Goal: Task Accomplishment & Management: Use online tool/utility

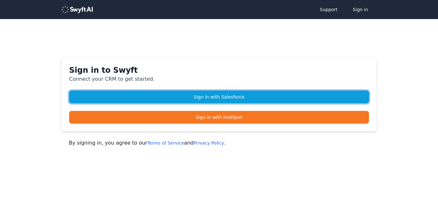
click at [224, 99] on link "Sign in with Salesforce" at bounding box center [219, 97] width 300 height 13
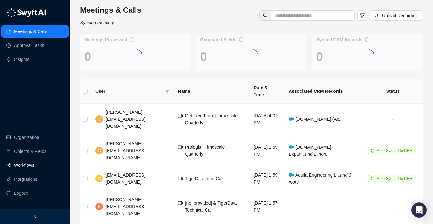
click at [26, 171] on link "Workflows" at bounding box center [24, 165] width 20 height 13
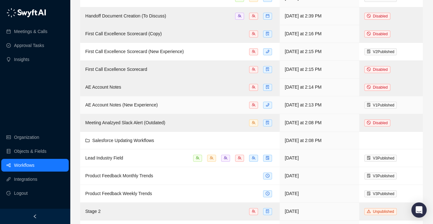
scroll to position [70, 0]
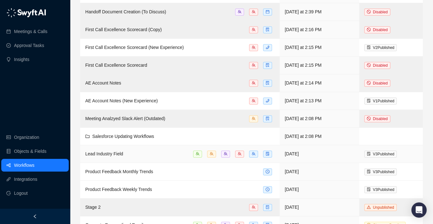
click at [121, 158] on td "Lead Industry Field" at bounding box center [180, 154] width 200 height 18
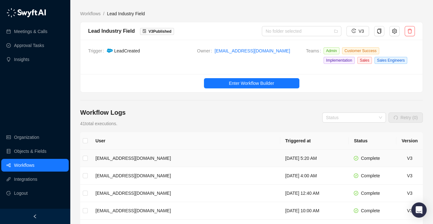
click at [158, 163] on td "[EMAIL_ADDRESS][DOMAIN_NAME]" at bounding box center [185, 159] width 190 height 18
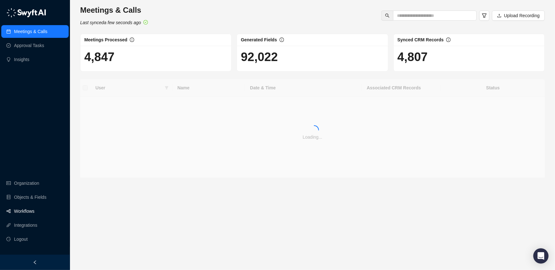
click at [33, 209] on link "Workflows" at bounding box center [24, 211] width 20 height 13
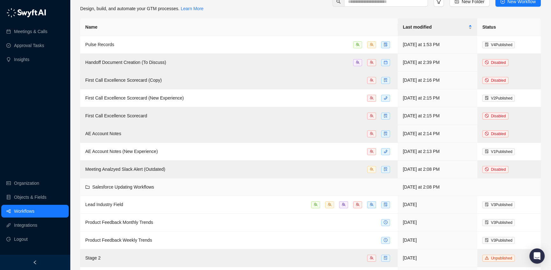
scroll to position [22, 0]
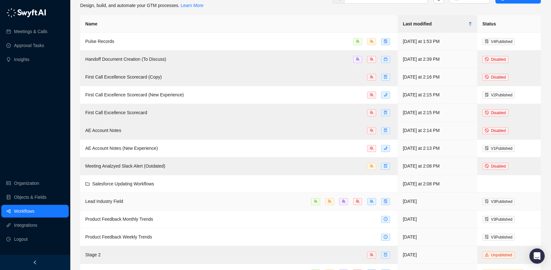
click at [148, 202] on div "Lead Industry Field" at bounding box center [238, 201] width 307 height 7
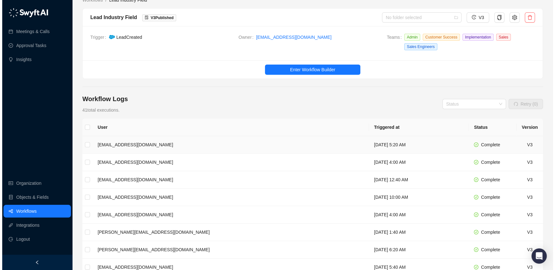
scroll to position [127, 0]
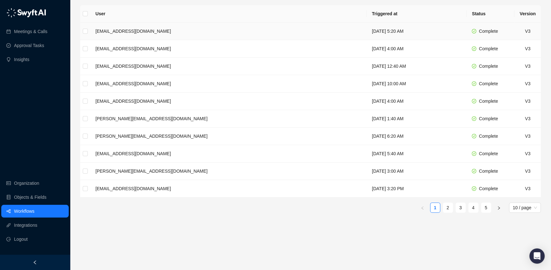
click at [143, 36] on td "[EMAIL_ADDRESS][DOMAIN_NAME]" at bounding box center [228, 32] width 277 height 18
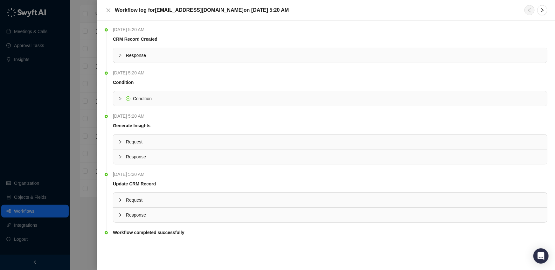
click at [140, 53] on span "Response" at bounding box center [334, 55] width 416 height 7
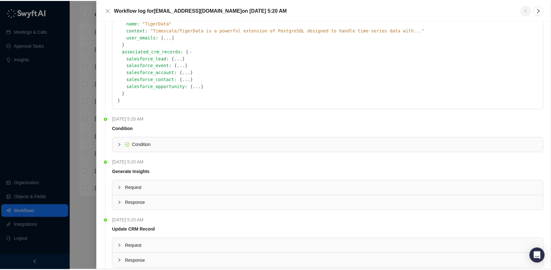
scroll to position [259, 0]
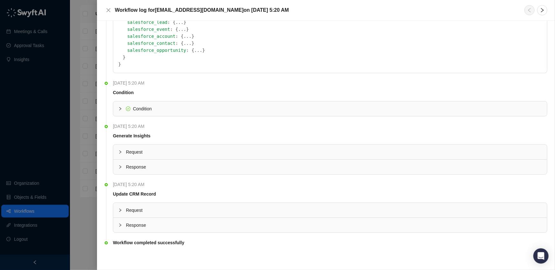
click at [76, 68] on div at bounding box center [277, 135] width 555 height 270
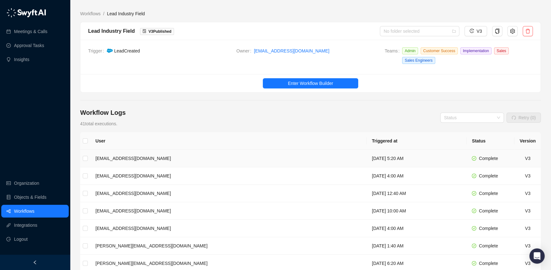
click at [367, 159] on td "[DATE] 5:20 AM" at bounding box center [417, 159] width 100 height 18
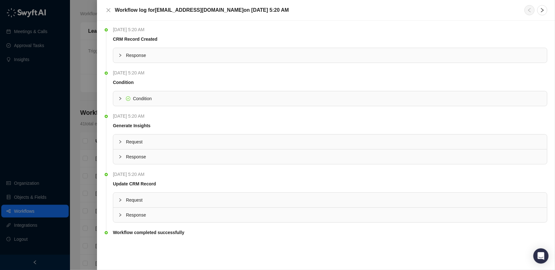
click at [153, 53] on span "Response" at bounding box center [334, 55] width 416 height 7
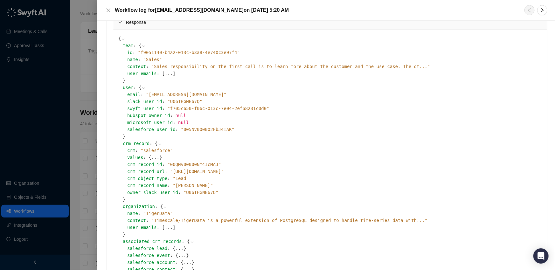
scroll to position [60, 0]
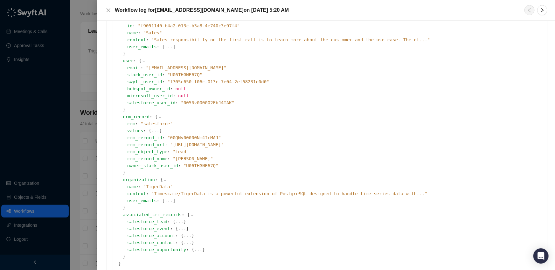
click at [183, 136] on span "" 00QNv00000Nm4IcMAJ "" at bounding box center [194, 137] width 54 height 5
copy span "00QNv00000Nm4IcMAJ"
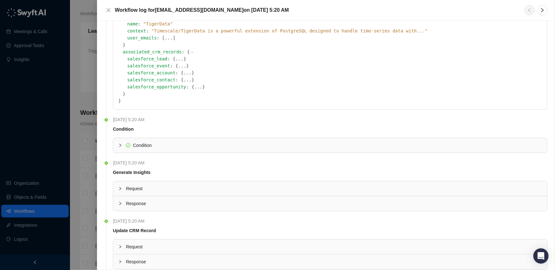
scroll to position [259, 0]
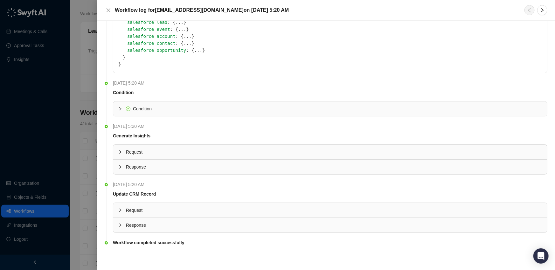
click at [127, 222] on span "Response" at bounding box center [334, 225] width 416 height 7
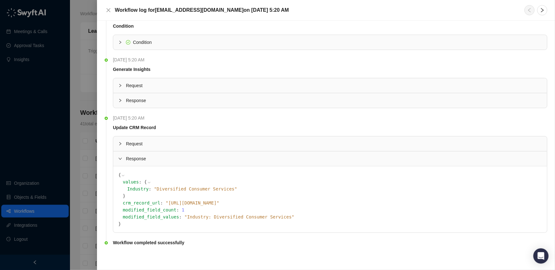
click at [142, 141] on span "Request" at bounding box center [334, 143] width 416 height 7
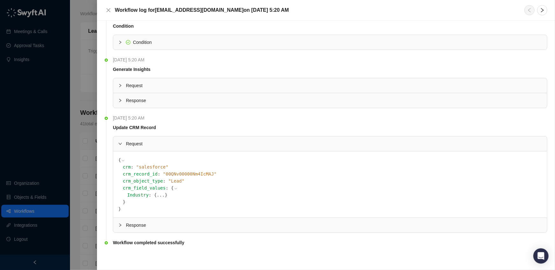
click at [77, 161] on div at bounding box center [277, 135] width 555 height 270
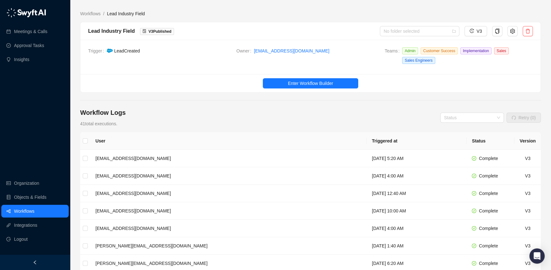
click at [289, 89] on ul "Enter Workflow Builder" at bounding box center [311, 83] width 460 height 18
click at [293, 83] on span "Enter Workflow Builder" at bounding box center [310, 83] width 45 height 7
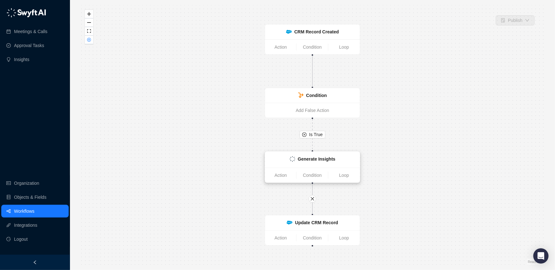
click at [283, 156] on div "Generate Insights" at bounding box center [312, 160] width 87 height 8
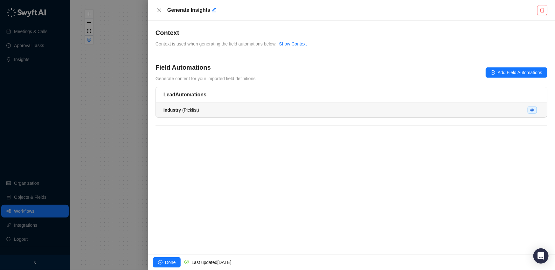
click at [540, 112] on li "Industry ( Picklist )" at bounding box center [352, 110] width 392 height 15
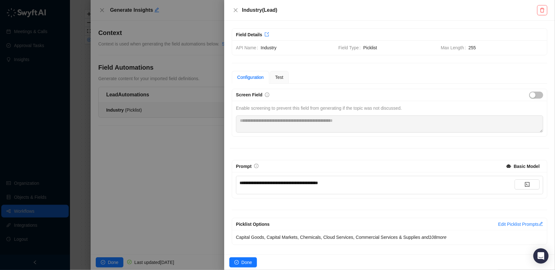
click at [349, 184] on div "**********" at bounding box center [377, 183] width 275 height 7
click at [504, 222] on link "Edit Picklist Prompts" at bounding box center [520, 224] width 45 height 5
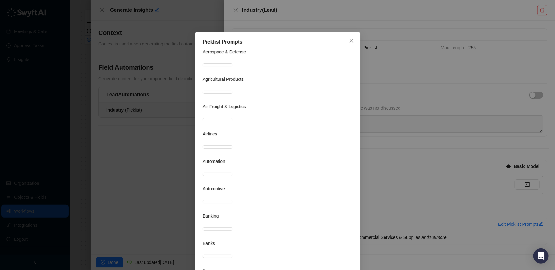
click at [504, 223] on div "**********" at bounding box center [277, 135] width 555 height 270
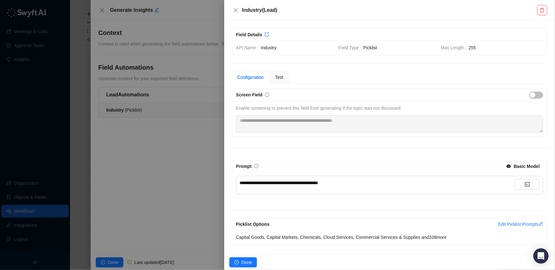
click at [504, 221] on div "Edit Picklist Prompts" at bounding box center [520, 224] width 45 height 7
click at [505, 222] on link "Edit Picklist Prompts" at bounding box center [520, 224] width 45 height 5
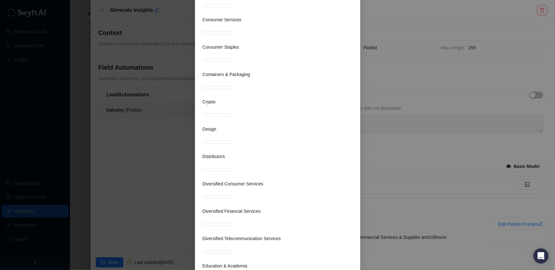
scroll to position [681, 0]
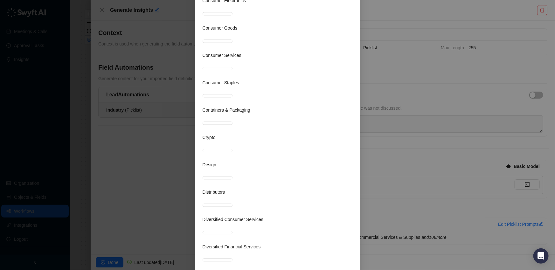
click at [406, 181] on div "**********" at bounding box center [277, 135] width 555 height 270
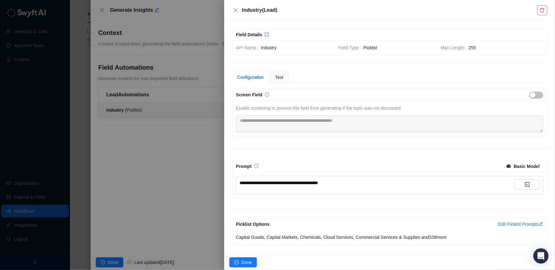
type textarea "**********"
click at [437, 189] on div "**********" at bounding box center [377, 185] width 275 height 11
click at [410, 182] on div "**********" at bounding box center [377, 183] width 275 height 7
drag, startPoint x: 310, startPoint y: 179, endPoint x: 363, endPoint y: 180, distance: 52.5
click at [310, 180] on div "**********" at bounding box center [377, 183] width 275 height 7
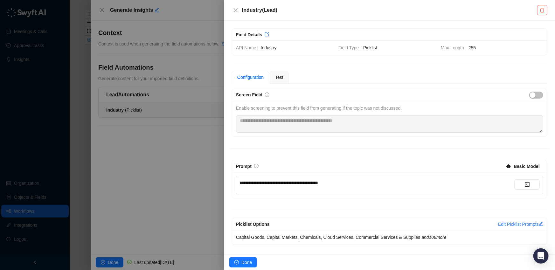
click at [372, 183] on div "**********" at bounding box center [377, 183] width 275 height 7
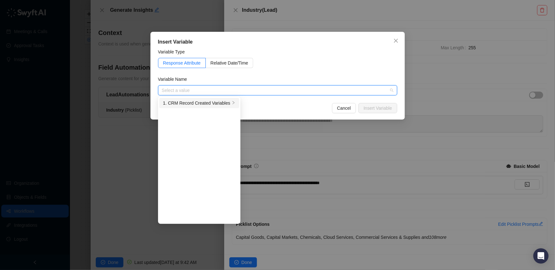
click at [217, 105] on div "1. CRM Record Created Variables" at bounding box center [196, 103] width 67 height 7
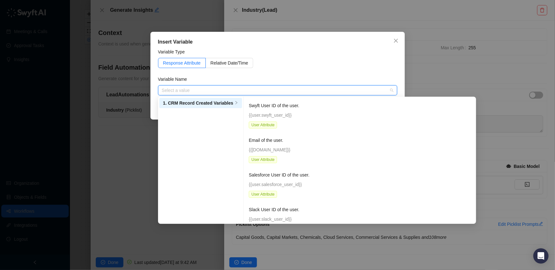
click at [439, 81] on div "Insert Variable Variable Type Response Attribute Relative Date/Time Variable Na…" at bounding box center [277, 135] width 555 height 270
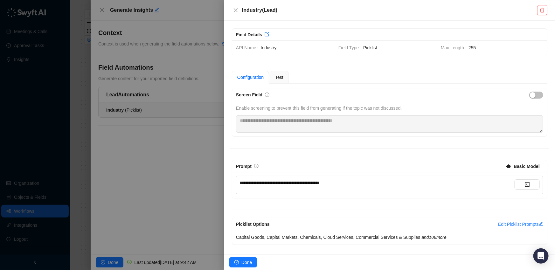
click at [281, 187] on div "**********" at bounding box center [377, 185] width 275 height 11
click at [293, 183] on span "**********" at bounding box center [280, 183] width 80 height 4
click at [291, 181] on span "**********" at bounding box center [280, 183] width 80 height 4
drag, startPoint x: 269, startPoint y: 183, endPoint x: 336, endPoint y: 184, distance: 67.8
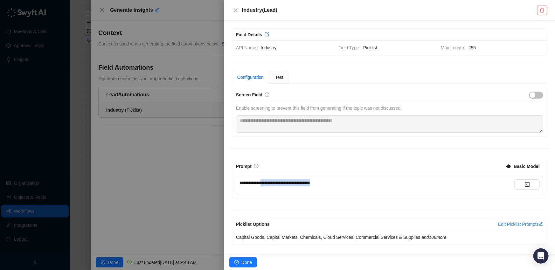
click at [336, 184] on div "**********" at bounding box center [377, 183] width 275 height 7
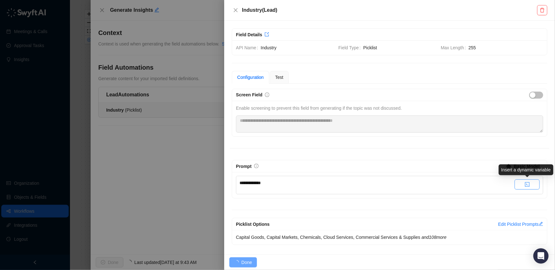
click at [529, 187] on button "button" at bounding box center [527, 185] width 25 height 10
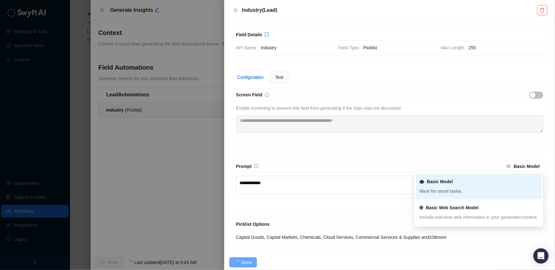
click at [512, 167] on div "Basic Model" at bounding box center [523, 167] width 33 height 10
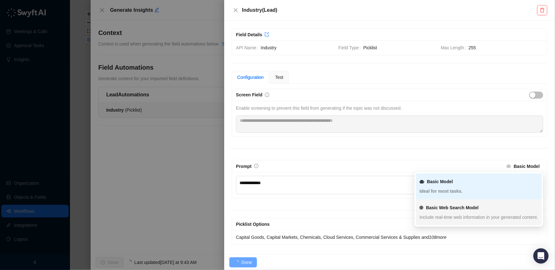
click at [452, 215] on span "Include real-time web information in your generated content." at bounding box center [479, 217] width 119 height 5
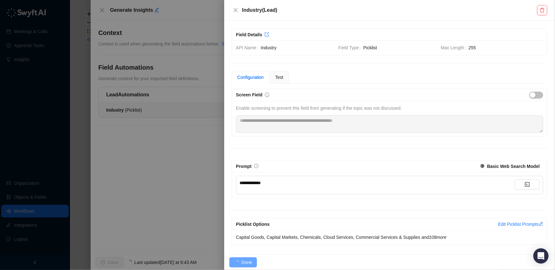
click at [314, 185] on div "**********" at bounding box center [377, 183] width 275 height 7
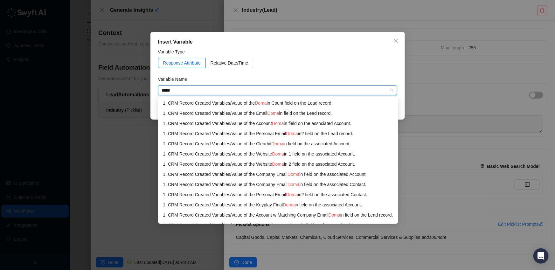
type input "******"
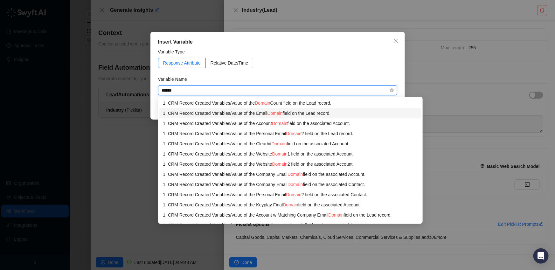
click at [313, 113] on div "1. CRM Record Created Variables / Value of the Email Domain field on the Lead r…" at bounding box center [290, 113] width 255 height 7
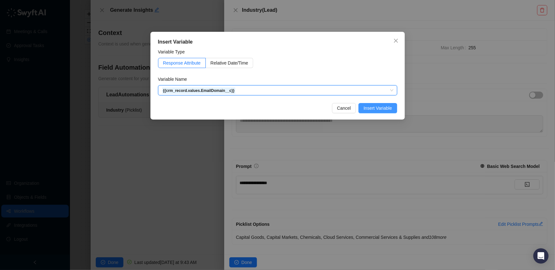
click at [389, 108] on span "Insert Variable" at bounding box center [378, 108] width 28 height 7
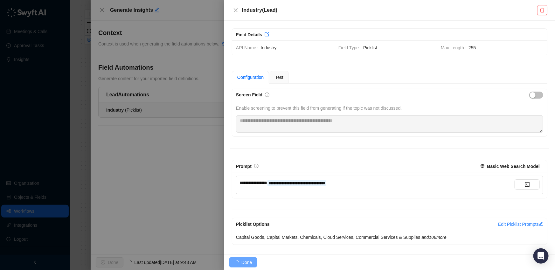
click at [363, 183] on div "**********" at bounding box center [377, 183] width 275 height 7
click at [239, 260] on button "Done" at bounding box center [243, 263] width 28 height 10
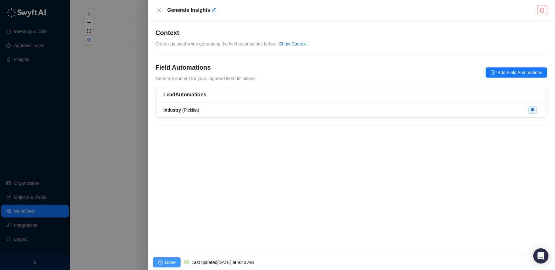
click at [165, 259] on span "Done" at bounding box center [170, 262] width 11 height 7
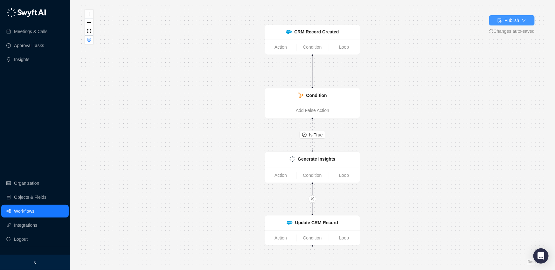
click at [498, 25] on button "Publish" at bounding box center [513, 20] width 46 height 10
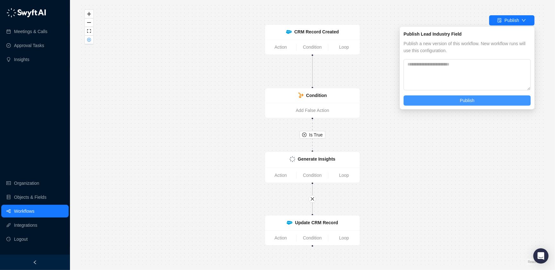
click at [444, 100] on button "Publish" at bounding box center [467, 100] width 127 height 10
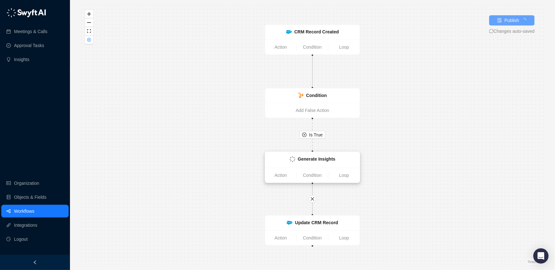
click at [321, 162] on div "Generate Insights" at bounding box center [317, 159] width 38 height 7
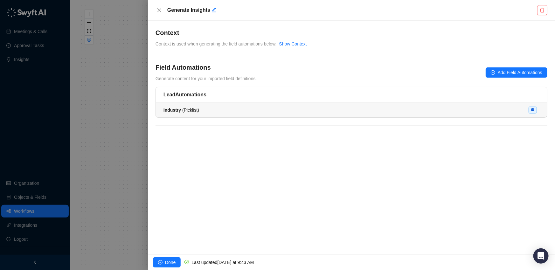
click at [470, 109] on div "Industry ( Picklist )" at bounding box center [352, 110] width 376 height 7
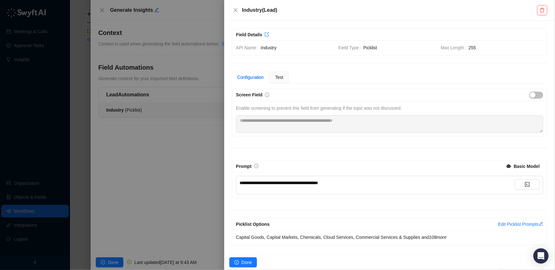
click at [292, 81] on div "Configuration Test" at bounding box center [390, 77] width 316 height 13
click at [285, 81] on div "Test" at bounding box center [279, 77] width 19 height 13
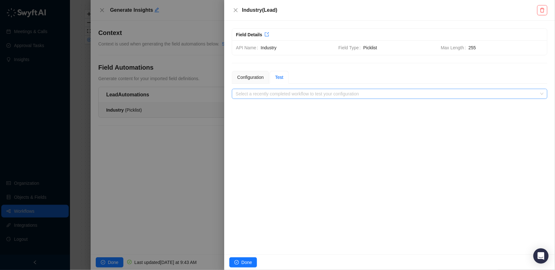
click at [285, 93] on input "search" at bounding box center [388, 94] width 304 height 10
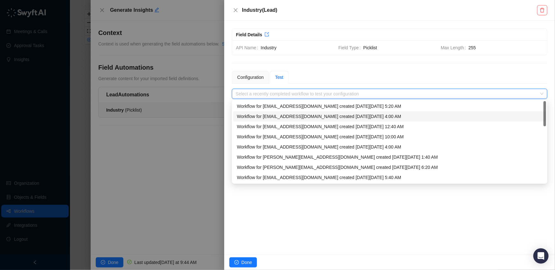
click at [254, 116] on div "Workflow for naish@tigerdata.com created on Monday, 08/18/25, 4:00 AM" at bounding box center [390, 116] width 306 height 7
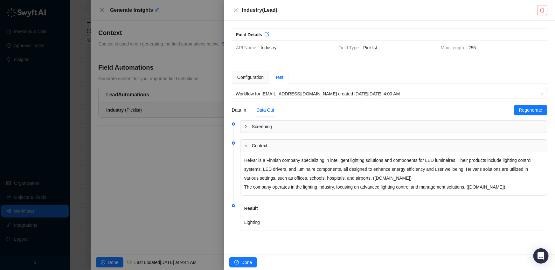
click at [250, 160] on p "Helvar is a Finnish company specializing in intelligent lighting solutions and …" at bounding box center [393, 169] width 299 height 27
copy p "Helvar"
click at [247, 260] on span "Done" at bounding box center [247, 262] width 11 height 7
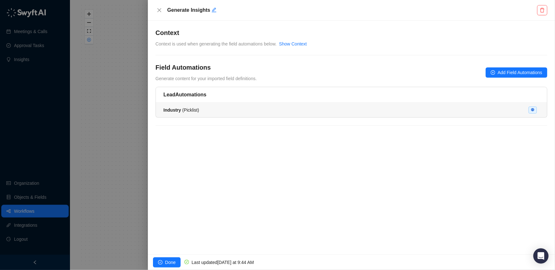
click at [525, 105] on li "Industry ( Picklist )" at bounding box center [352, 110] width 392 height 15
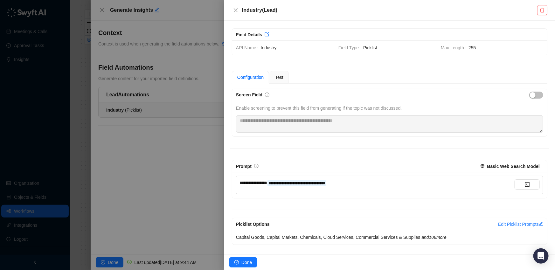
click at [499, 227] on div "Edit Picklist Prompts" at bounding box center [520, 224] width 45 height 7
click at [505, 225] on link "Edit Picklist Prompts" at bounding box center [520, 224] width 45 height 5
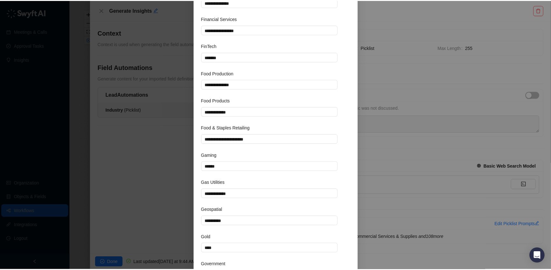
scroll to position [1190, 0]
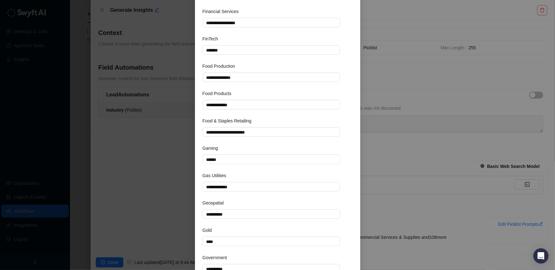
click at [180, 205] on div "**********" at bounding box center [277, 135] width 555 height 270
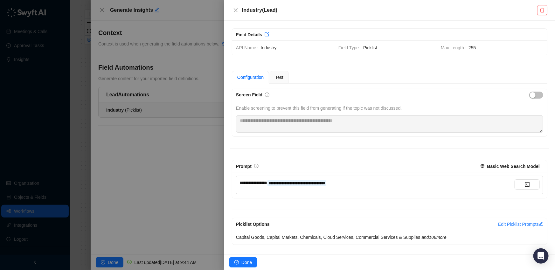
click at [113, 257] on div at bounding box center [277, 135] width 555 height 270
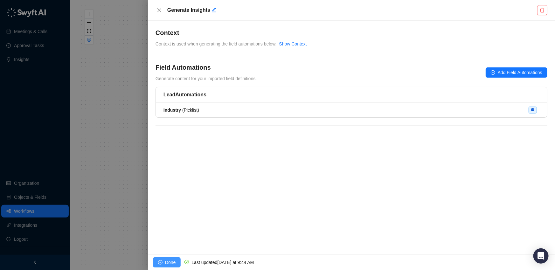
click at [175, 261] on span "Done" at bounding box center [170, 262] width 11 height 7
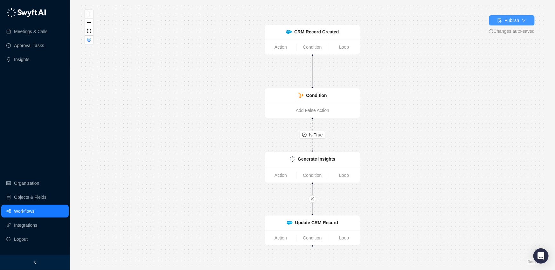
click at [511, 24] on div "Publish" at bounding box center [512, 20] width 15 height 7
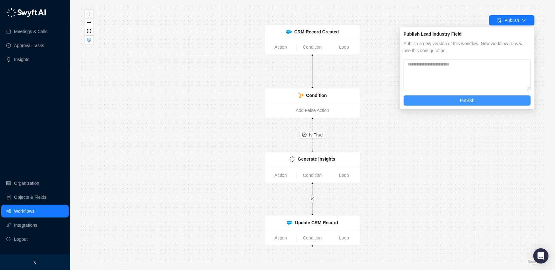
click at [467, 95] on button "Publish" at bounding box center [467, 100] width 127 height 10
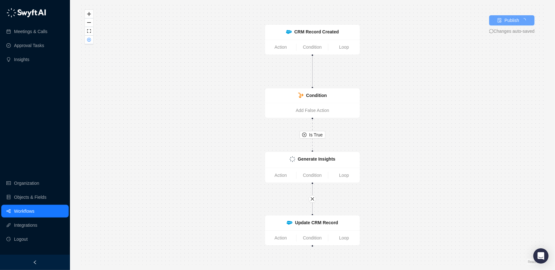
click at [34, 213] on link "Workflows" at bounding box center [24, 211] width 20 height 13
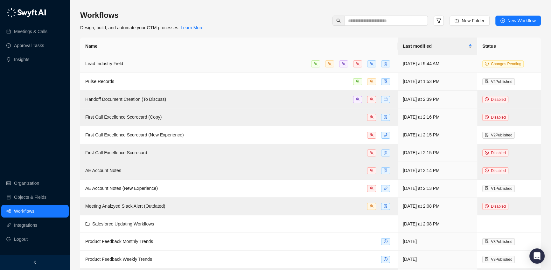
click at [190, 62] on div "Lead Industry Field" at bounding box center [238, 63] width 307 height 7
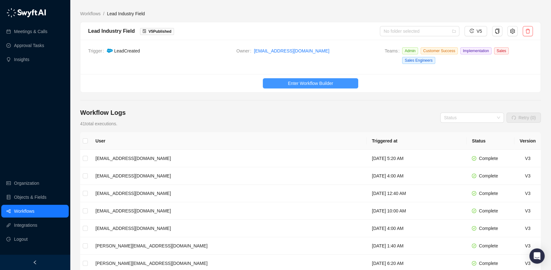
click at [314, 83] on span "Enter Workflow Builder" at bounding box center [310, 83] width 45 height 7
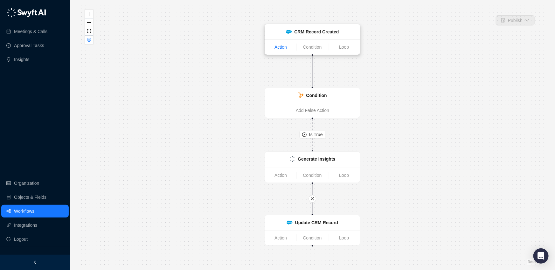
click at [279, 46] on link "Action" at bounding box center [280, 47] width 31 height 7
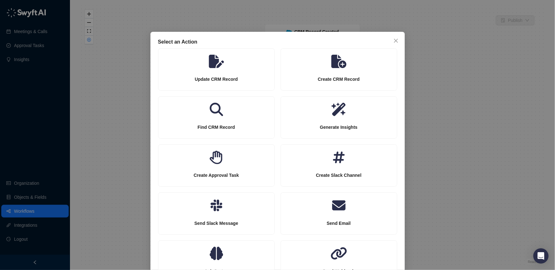
click at [403, 36] on div "Select an Action Update CRM Record Create CRM Record Find CRM Record Generate I…" at bounding box center [278, 161] width 255 height 258
click at [398, 43] on span "Close" at bounding box center [396, 40] width 10 height 5
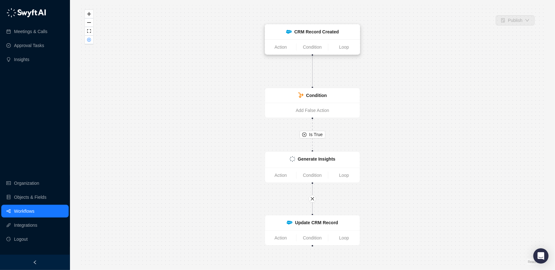
click at [324, 29] on strong "CRM Record Created" at bounding box center [316, 31] width 45 height 5
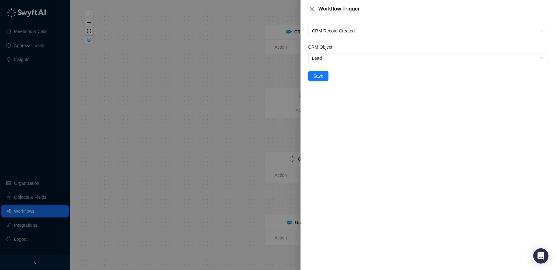
click at [265, 71] on div at bounding box center [277, 135] width 555 height 270
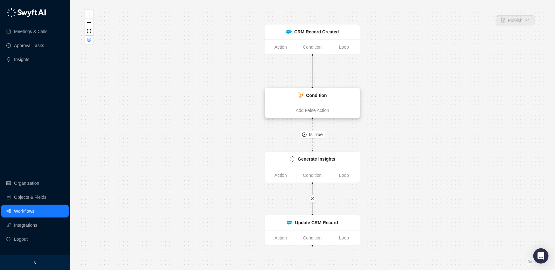
click at [292, 93] on div "Condition" at bounding box center [312, 95] width 95 height 15
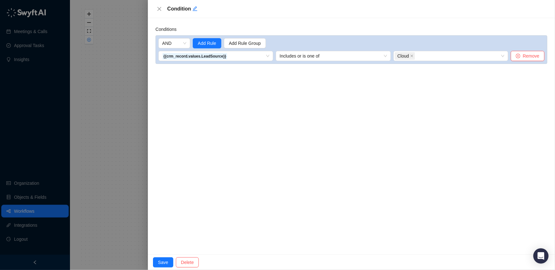
click at [130, 29] on div at bounding box center [277, 135] width 555 height 270
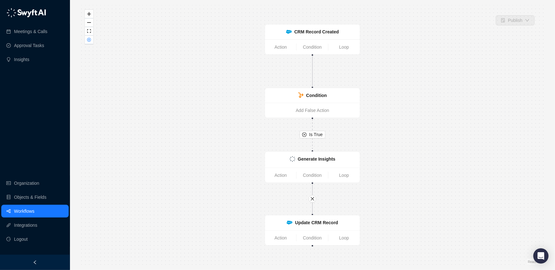
click at [291, 23] on div "Is True CRM Record Created Action Condition Loop Condition Add False Action Upd…" at bounding box center [312, 135] width 465 height 260
click at [287, 27] on div "CRM Record Created" at bounding box center [312, 32] width 95 height 15
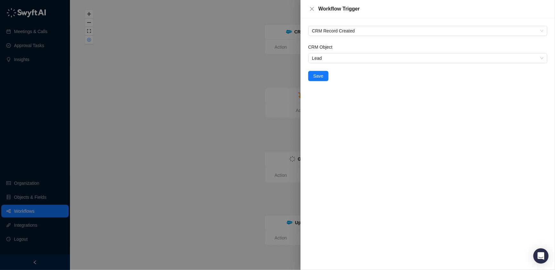
click at [204, 49] on div at bounding box center [277, 135] width 555 height 270
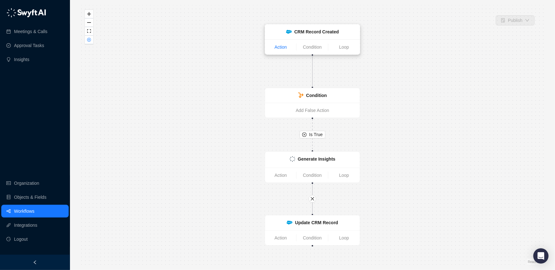
click at [284, 47] on link "Action" at bounding box center [280, 47] width 31 height 7
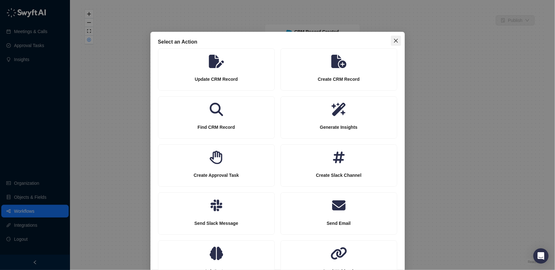
click at [394, 39] on icon "close" at bounding box center [396, 41] width 4 height 4
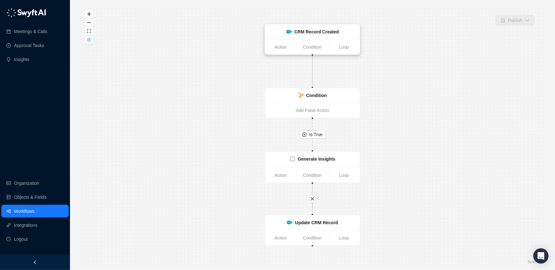
click at [287, 51] on ul "Action Condition Loop" at bounding box center [312, 46] width 95 height 15
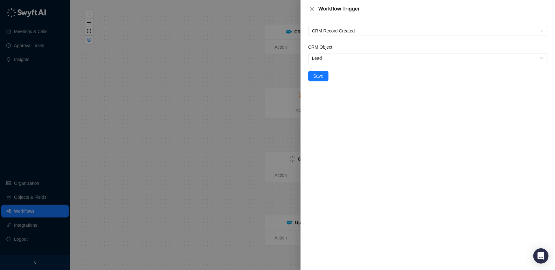
click at [285, 74] on div at bounding box center [277, 135] width 555 height 270
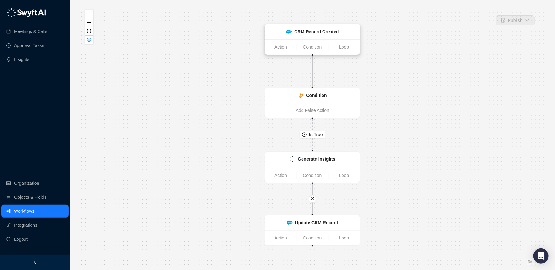
click at [292, 52] on ul "Action Condition Loop" at bounding box center [312, 46] width 95 height 15
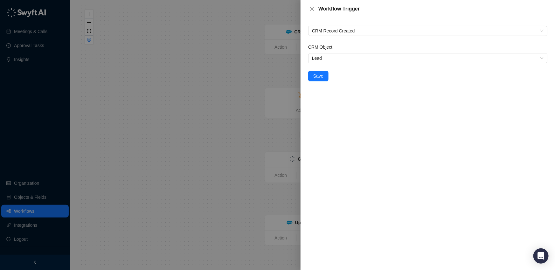
click at [276, 77] on div at bounding box center [277, 135] width 555 height 270
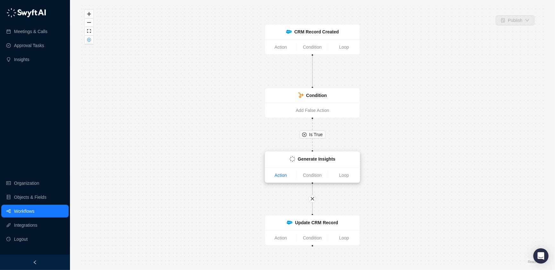
click at [288, 176] on link "Action" at bounding box center [280, 175] width 31 height 7
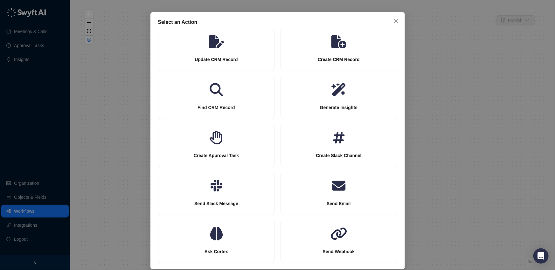
scroll to position [26, 0]
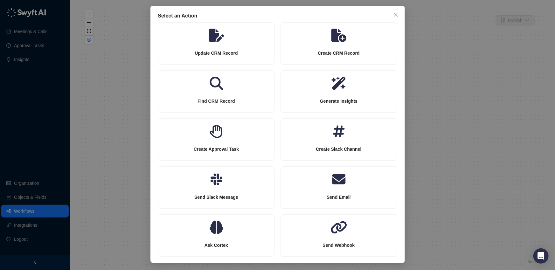
click at [432, 125] on div "Select an Action Update CRM Record Create CRM Record Find CRM Record Generate I…" at bounding box center [277, 135] width 555 height 270
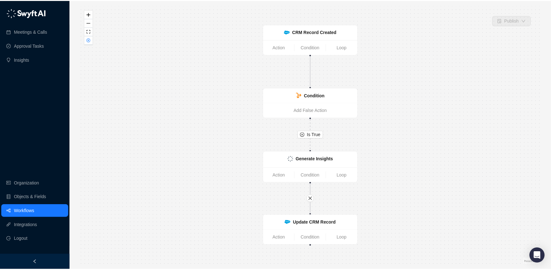
scroll to position [0, 0]
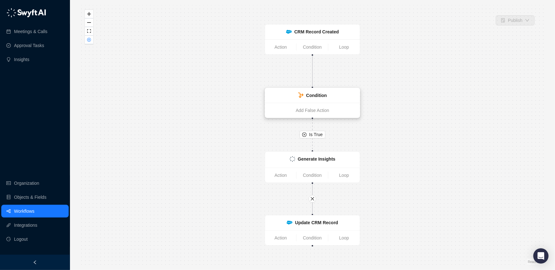
click at [315, 94] on strong "Condition" at bounding box center [317, 95] width 21 height 5
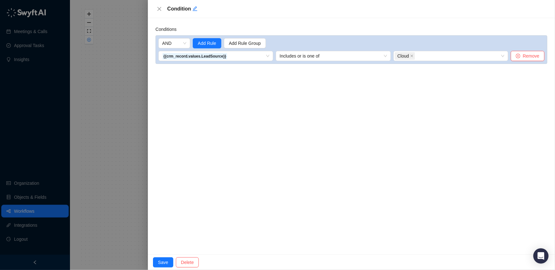
click at [143, 85] on div at bounding box center [277, 135] width 555 height 270
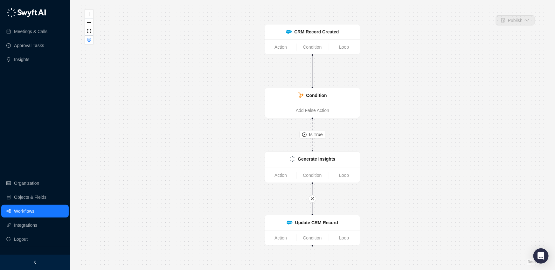
click at [26, 207] on link "Workflows" at bounding box center [24, 211] width 20 height 13
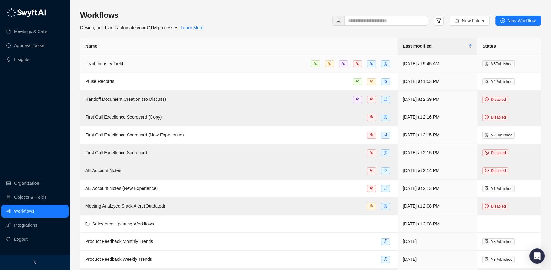
click at [189, 60] on div "Lead Industry Field" at bounding box center [238, 63] width 307 height 7
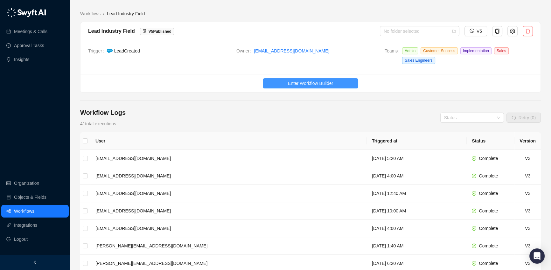
click at [340, 82] on button "Enter Workflow Builder" at bounding box center [310, 83] width 95 height 10
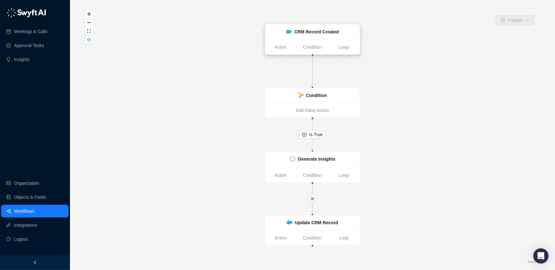
click at [304, 38] on div "CRM Record Created" at bounding box center [312, 32] width 95 height 15
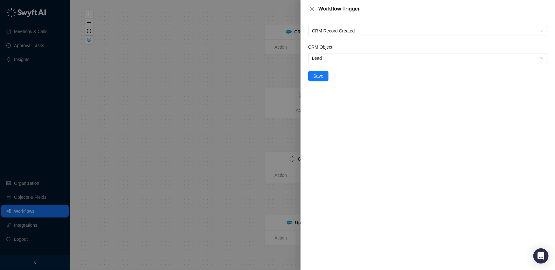
click at [291, 58] on div at bounding box center [277, 135] width 555 height 270
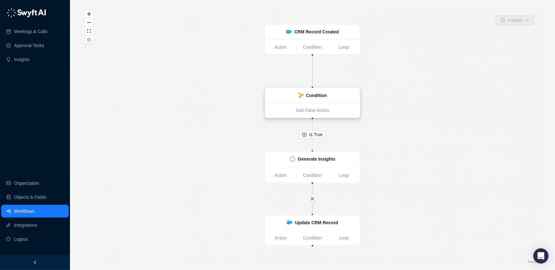
click at [299, 95] on icon at bounding box center [301, 96] width 6 height 6
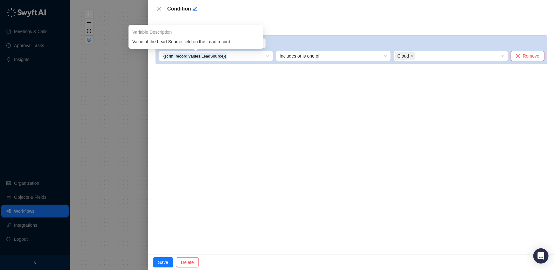
click at [135, 50] on div at bounding box center [277, 135] width 555 height 270
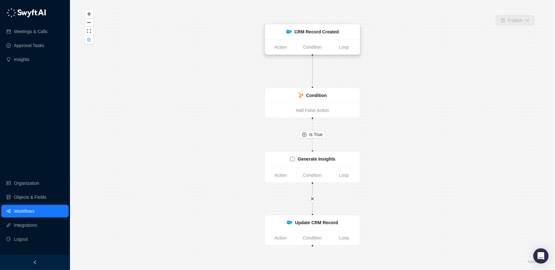
click at [315, 41] on ul "Action Condition Loop" at bounding box center [312, 46] width 95 height 15
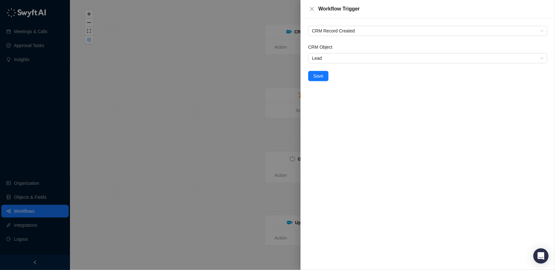
click at [270, 56] on div at bounding box center [277, 135] width 555 height 270
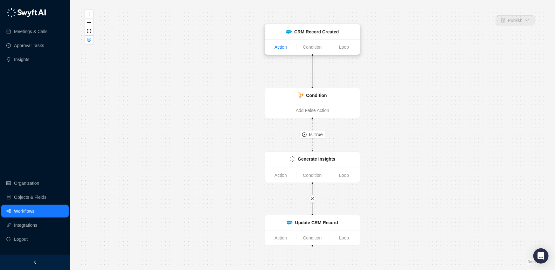
click at [284, 47] on link "Action" at bounding box center [280, 47] width 31 height 7
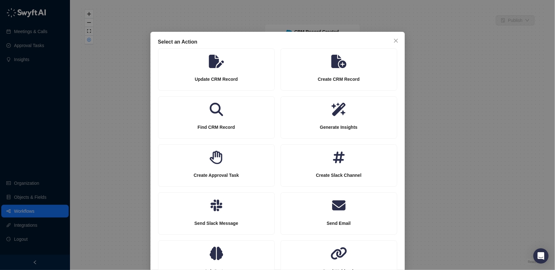
click at [381, 29] on div "Select an Action Update CRM Record Create CRM Record Find CRM Record Generate I…" at bounding box center [277, 135] width 555 height 270
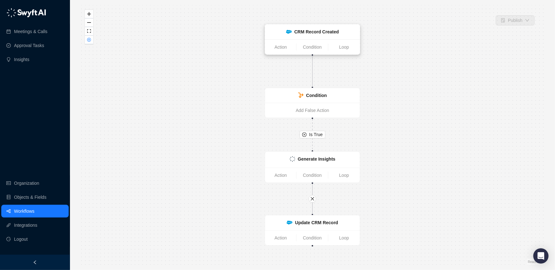
click at [341, 32] on div "CRM Record Created" at bounding box center [312, 31] width 87 height 7
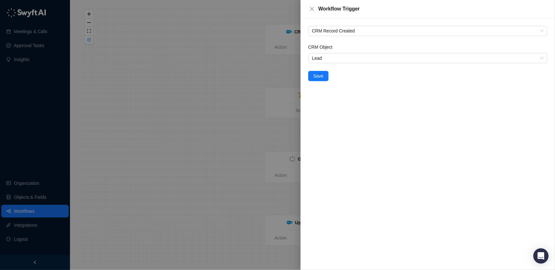
click at [250, 60] on div at bounding box center [277, 135] width 555 height 270
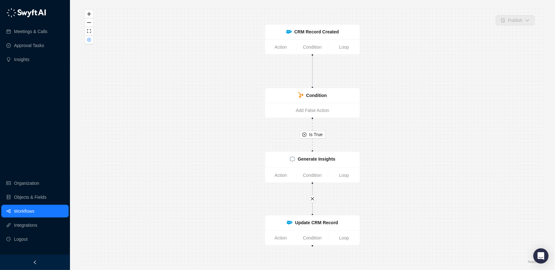
click at [25, 213] on link "Workflows" at bounding box center [24, 211] width 20 height 13
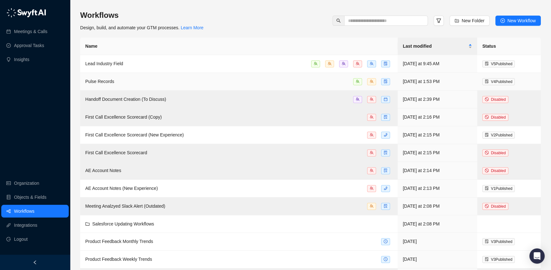
drag, startPoint x: 474, startPoint y: 21, endPoint x: 329, endPoint y: 86, distance: 158.6
click at [330, 86] on div "Workflows Design, build, and automate your GTM processes. Learn More New Folder…" at bounding box center [310, 246] width 461 height 472
drag, startPoint x: 132, startPoint y: 181, endPoint x: 131, endPoint y: 190, distance: 9.6
click at [131, 190] on td "AE Account Notes (New Experience)" at bounding box center [239, 189] width 318 height 18
click at [383, 63] on span at bounding box center [385, 63] width 9 height 7
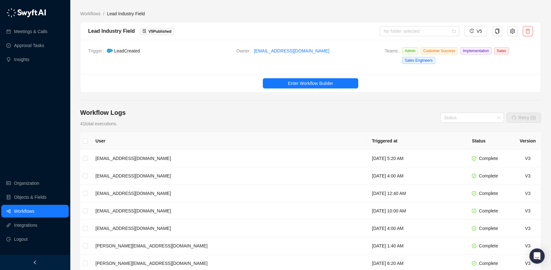
click at [514, 37] on div "Lead Industry Field V 5 Published No folder selected V5" at bounding box center [311, 31] width 460 height 18
click at [514, 34] on button "button" at bounding box center [513, 31] width 10 height 10
type textarea "**********"
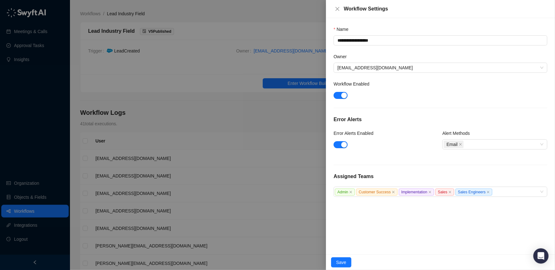
click at [305, 48] on div at bounding box center [277, 135] width 555 height 270
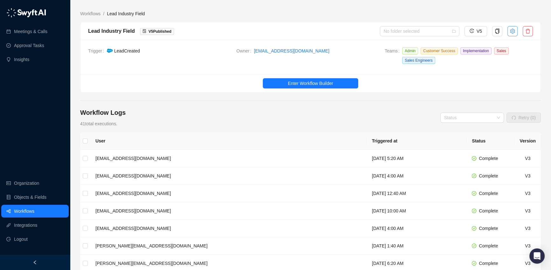
click at [508, 33] on button "button" at bounding box center [513, 31] width 10 height 10
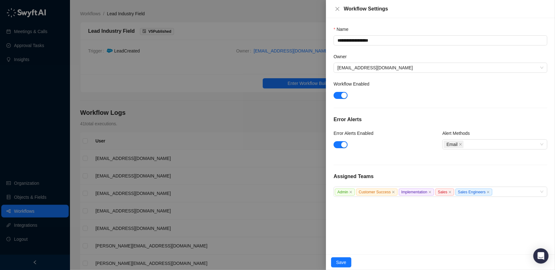
click at [302, 36] on div at bounding box center [277, 135] width 555 height 270
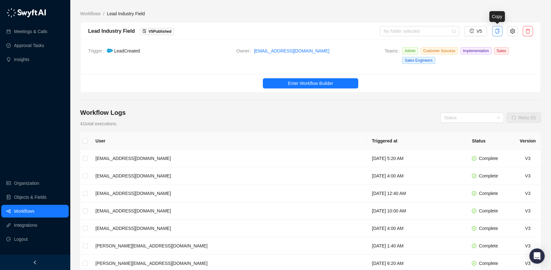
click at [495, 29] on icon "copy" at bounding box center [497, 31] width 5 height 5
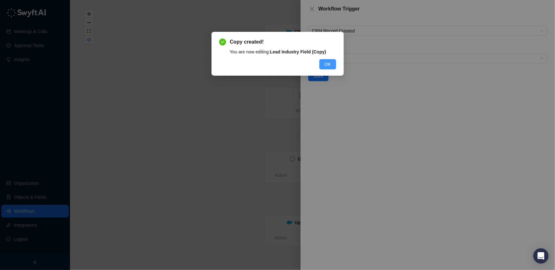
click at [328, 68] on button "OK" at bounding box center [328, 64] width 17 height 10
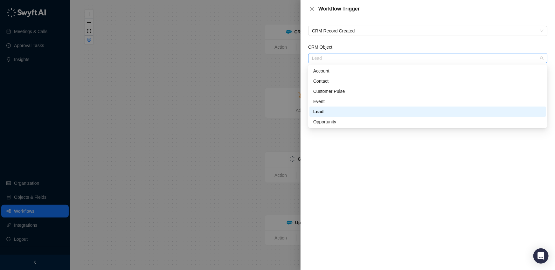
click at [345, 62] on span "Lead" at bounding box center [428, 58] width 232 height 10
click at [321, 112] on div "Lead" at bounding box center [428, 111] width 229 height 7
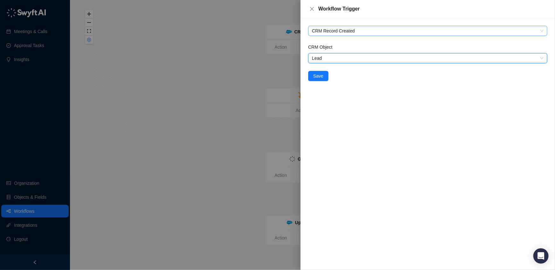
click at [348, 31] on span "CRM Record Created" at bounding box center [428, 31] width 232 height 10
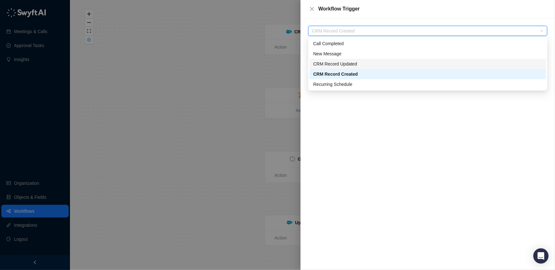
click at [345, 67] on div "CRM Record Updated" at bounding box center [428, 63] width 229 height 7
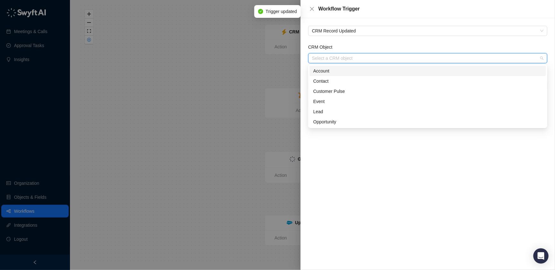
click at [351, 57] on input "CRM Object" at bounding box center [426, 58] width 228 height 10
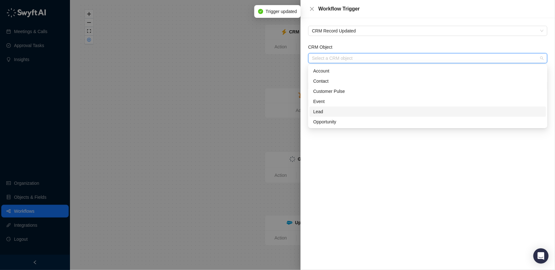
drag, startPoint x: 329, startPoint y: 101, endPoint x: 327, endPoint y: 113, distance: 12.2
click at [327, 113] on div "Account Contact Customer Pulse Event Lead Opportunity" at bounding box center [428, 96] width 237 height 61
click at [327, 113] on div "Lead" at bounding box center [428, 111] width 229 height 7
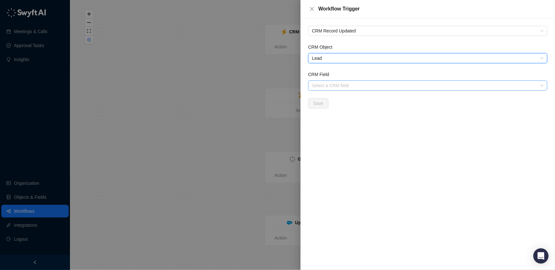
click at [351, 85] on input "CRM Field" at bounding box center [426, 86] width 228 height 10
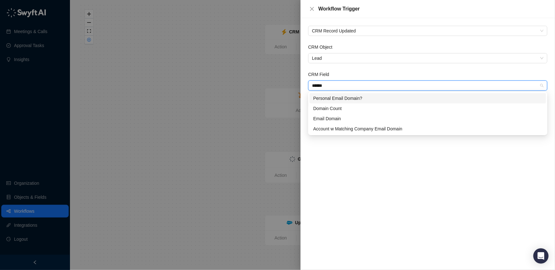
type input "******"
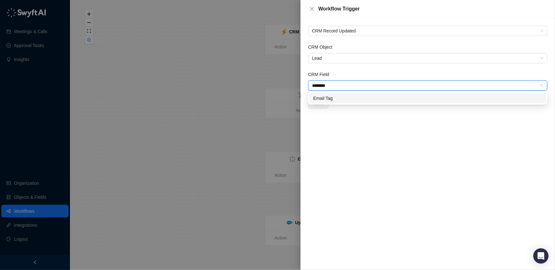
type input "*********"
click at [340, 100] on div "Email Tag" at bounding box center [428, 98] width 229 height 7
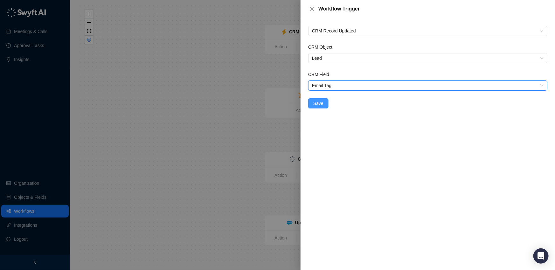
click at [325, 106] on button "Save" at bounding box center [318, 103] width 20 height 10
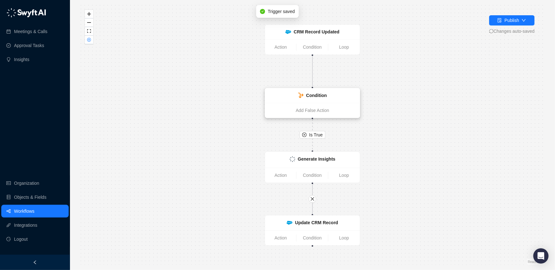
click at [297, 97] on div "Condition" at bounding box center [312, 95] width 95 height 15
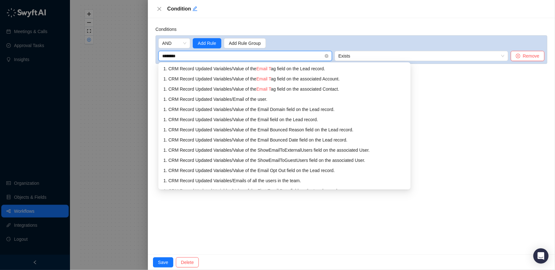
type input "*********"
click at [240, 70] on div "1. CRM Record Updated Variables / Value of the Email Tag field on the Lead reco…" at bounding box center [285, 68] width 243 height 7
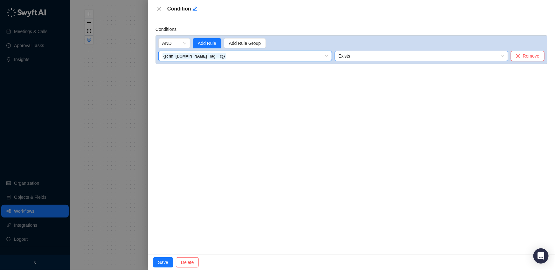
click at [385, 59] on span "Exists" at bounding box center [422, 56] width 166 height 10
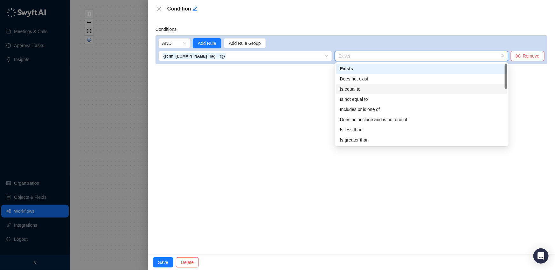
click at [368, 90] on div "Is equal to" at bounding box center [422, 89] width 164 height 7
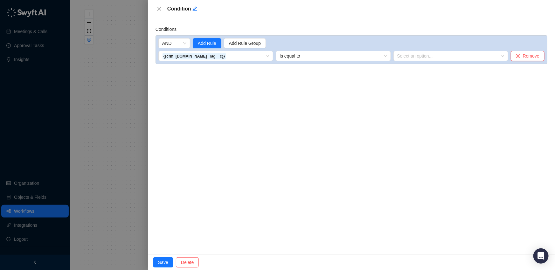
click at [420, 62] on div "AND Add Rule Add Rule Group {{crm_record.values.Email_Tag__c}} 1. CRM Record Up…" at bounding box center [352, 49] width 392 height 29
click at [421, 57] on input "search" at bounding box center [449, 56] width 103 height 10
click at [419, 68] on div "Business" at bounding box center [451, 68] width 105 height 7
click at [159, 260] on span "Save" at bounding box center [163, 262] width 10 height 7
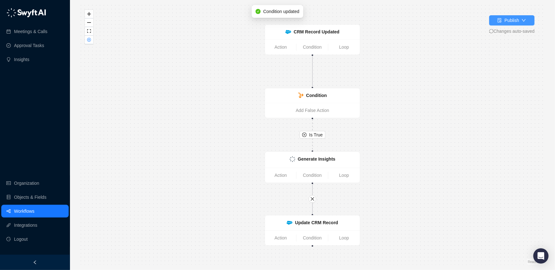
click at [510, 23] on div "Publish" at bounding box center [512, 20] width 15 height 7
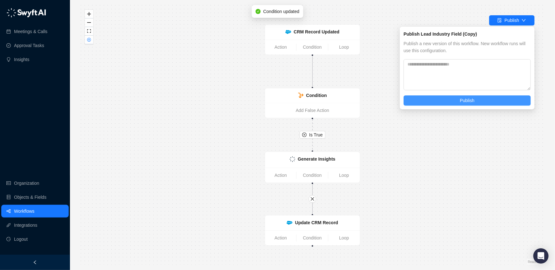
click at [449, 104] on button "Publish" at bounding box center [467, 100] width 127 height 10
